Goal: Information Seeking & Learning: Learn about a topic

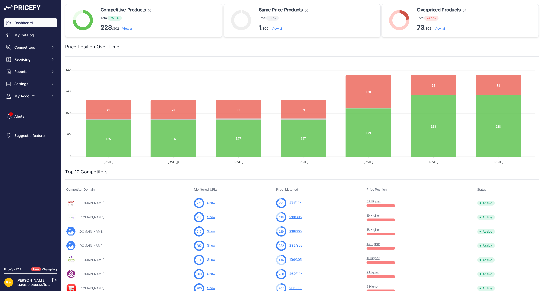
click at [439, 29] on link "View all" at bounding box center [440, 29] width 11 height 4
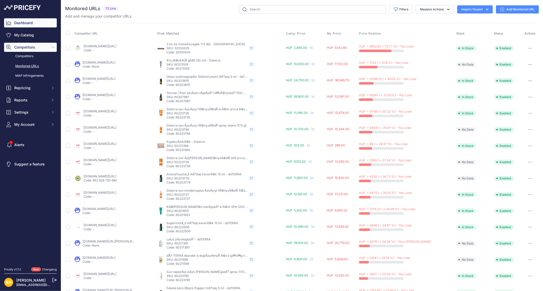
click at [22, 21] on link "Dashboard" at bounding box center [30, 22] width 53 height 9
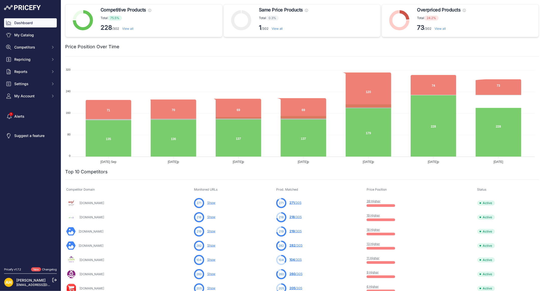
click at [438, 29] on link "View all" at bounding box center [440, 29] width 11 height 4
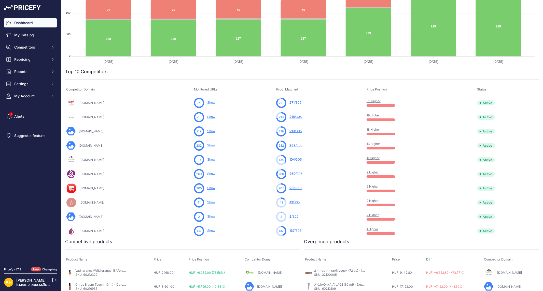
scroll to position [113, 0]
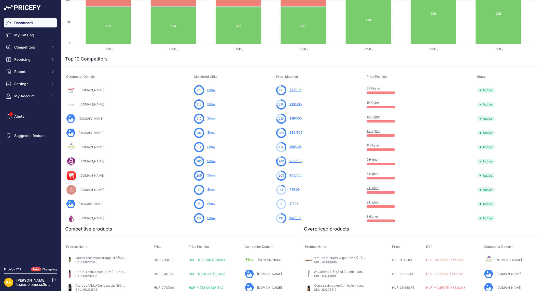
click at [381, 88] on link "39 Higher" at bounding box center [374, 89] width 14 height 4
click at [381, 89] on link "39 Higher" at bounding box center [374, 89] width 14 height 4
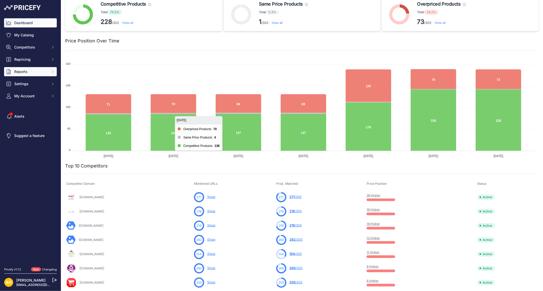
scroll to position [0, 0]
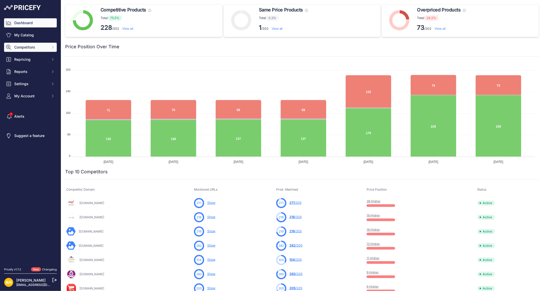
click at [34, 45] on span "Competitors" at bounding box center [30, 47] width 33 height 5
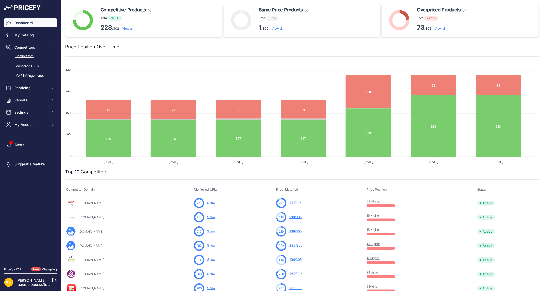
click at [32, 57] on link "Competitors" at bounding box center [30, 56] width 53 height 9
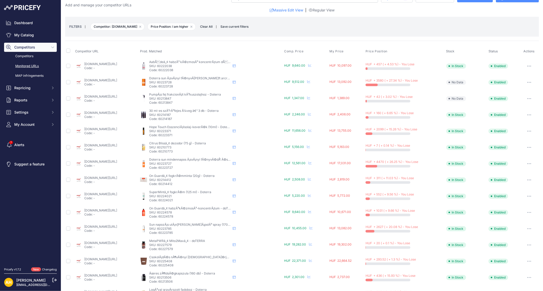
scroll to position [124, 0]
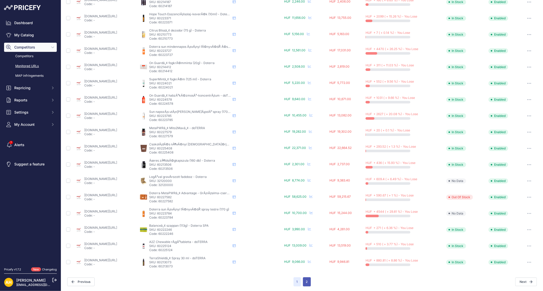
click at [306, 282] on button "2" at bounding box center [307, 282] width 8 height 9
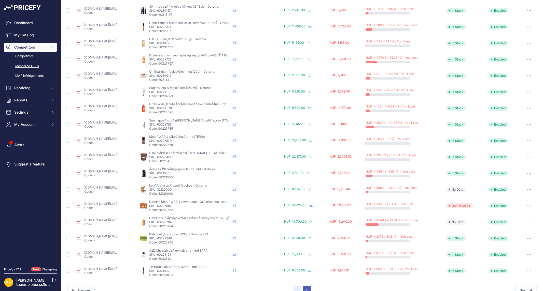
scroll to position [133, 0]
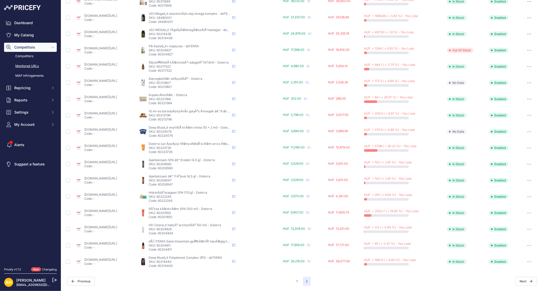
scroll to position [108, 0]
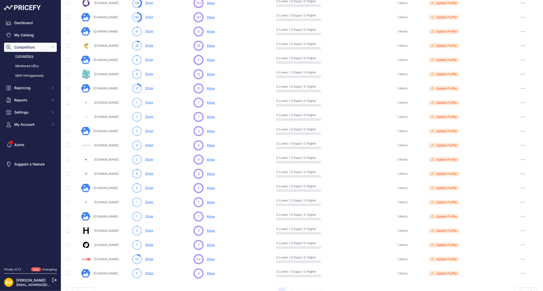
scroll to position [126, 0]
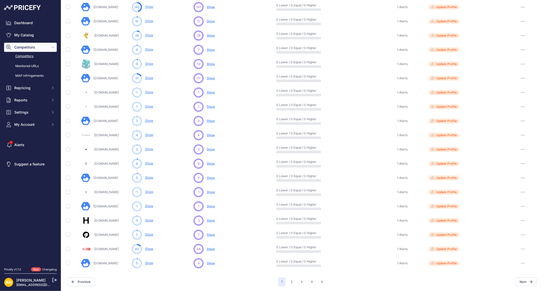
click at [211, 249] on span "Show" at bounding box center [211, 249] width 8 height 4
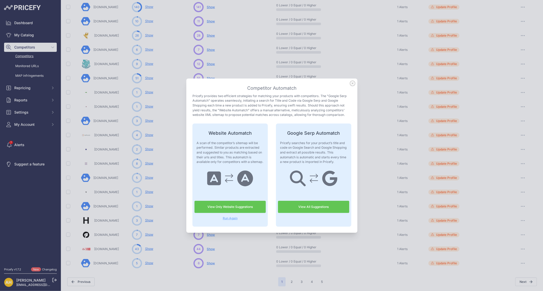
click at [308, 208] on link "View All Suggestions" at bounding box center [313, 207] width 71 height 12
click at [351, 82] on icon at bounding box center [353, 84] width 6 height 6
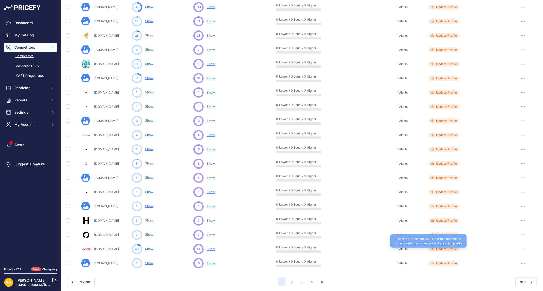
click at [448, 248] on span "Update Profile" at bounding box center [446, 249] width 21 height 4
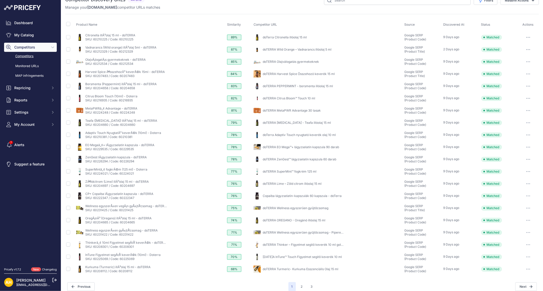
scroll to position [14, 0]
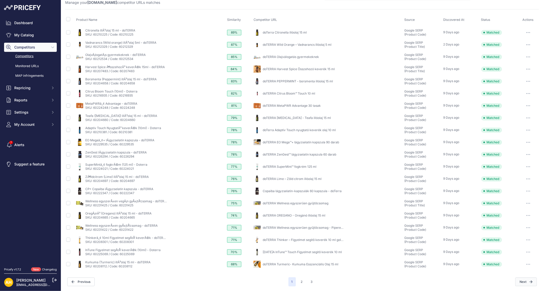
click at [519, 283] on button "Next" at bounding box center [526, 282] width 22 height 9
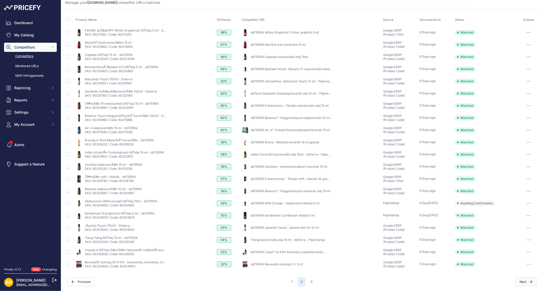
click at [520, 279] on button "Next" at bounding box center [526, 282] width 22 height 9
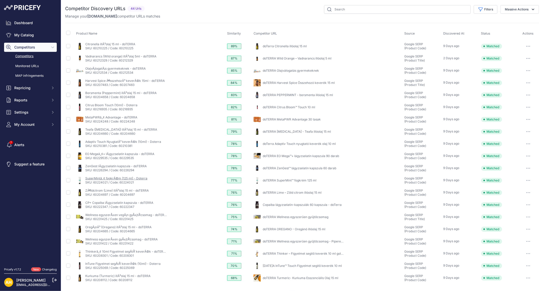
click at [115, 178] on link "SuperMintâ„¢ fogkrÃ©m (125 ml) - Doterra" at bounding box center [116, 179] width 62 height 4
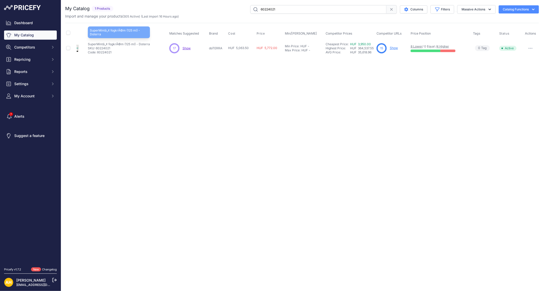
click at [105, 45] on p "SuperMintâ„¢ fogkrÃ©m (125 ml) - Doterra" at bounding box center [119, 44] width 62 height 4
click at [97, 43] on p "SuperMintâ„¢ fogkrÃ©m (125 ml) - Doterra" at bounding box center [119, 44] width 62 height 4
click at [186, 48] on span "Show" at bounding box center [187, 48] width 8 height 4
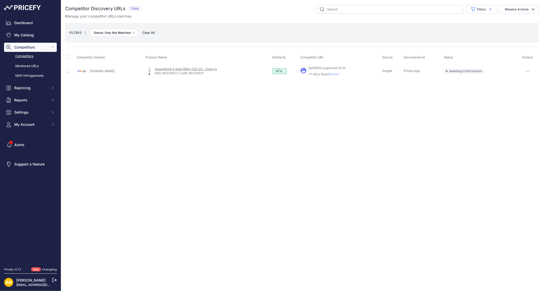
click at [186, 69] on link "SuperMintâ„¢ fogkrÃ©m (125 ml) - Doterra" at bounding box center [186, 69] width 62 height 4
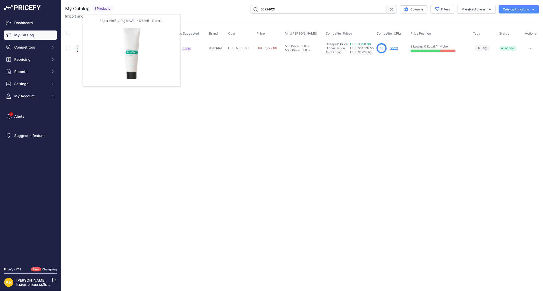
click at [79, 48] on img at bounding box center [77, 48] width 7 height 7
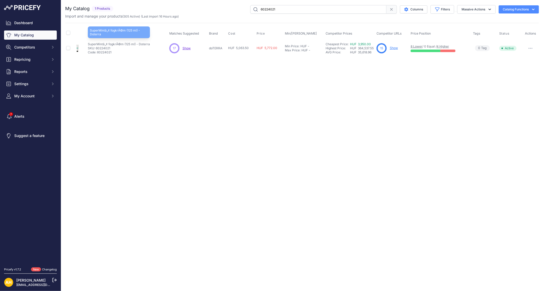
click at [141, 44] on p "SuperMintâ„¢ fogkrÃ©m (125 ml) - Doterra" at bounding box center [119, 44] width 62 height 4
click at [189, 48] on span "Show" at bounding box center [187, 48] width 8 height 4
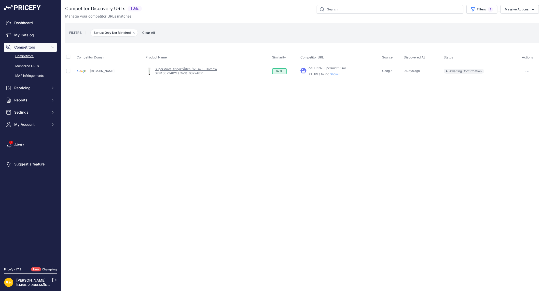
click at [179, 67] on link "SuperMintâ„¢ fogkrÃ©m (125 ml) - Doterra" at bounding box center [186, 69] width 62 height 4
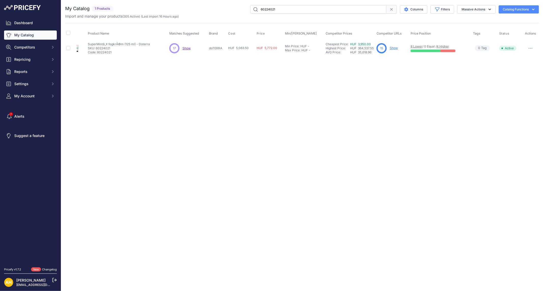
click at [398, 49] on link "Show" at bounding box center [394, 48] width 8 height 4
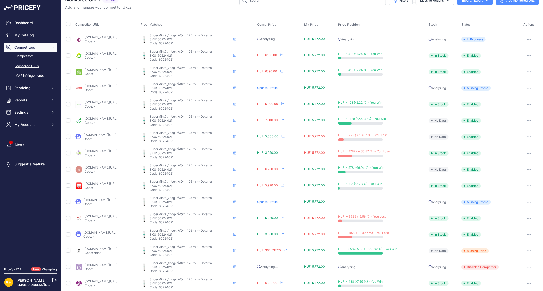
scroll to position [14, 0]
